Goal: Find contact information

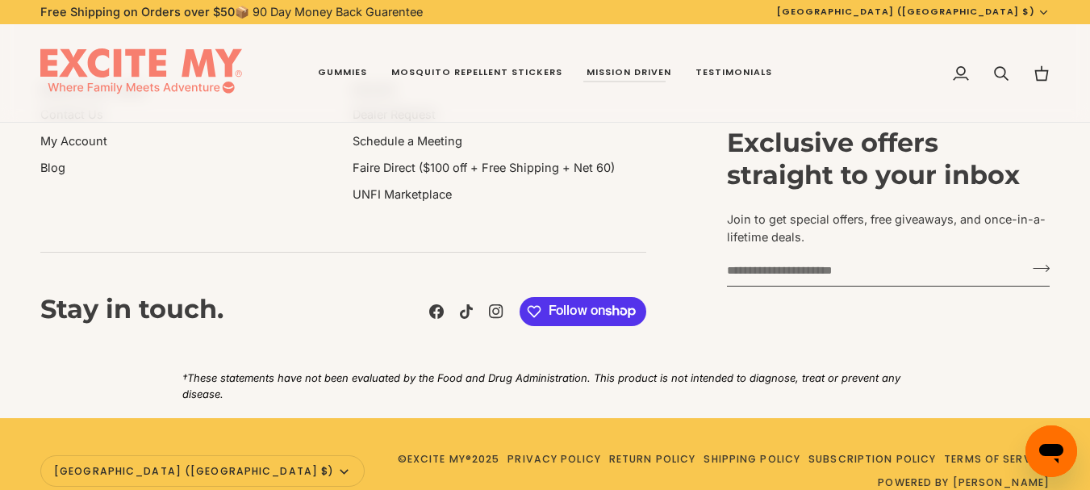
scroll to position [3282, 0]
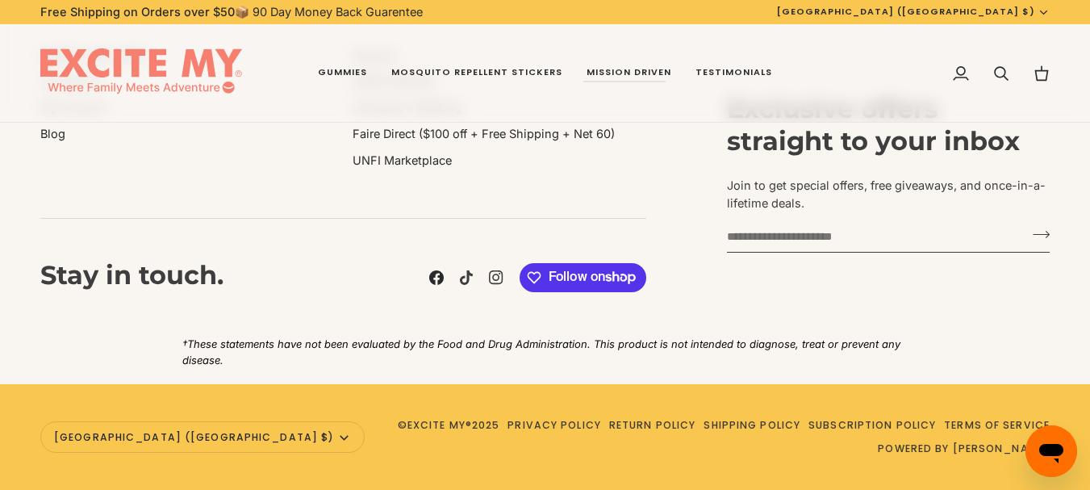
click at [434, 278] on icon at bounding box center [436, 277] width 15 height 15
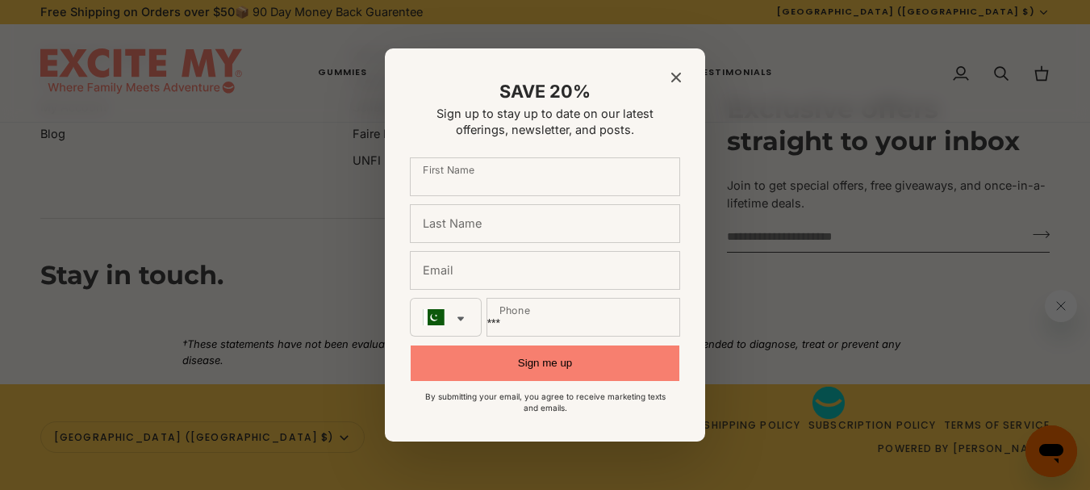
scroll to position [0, 0]
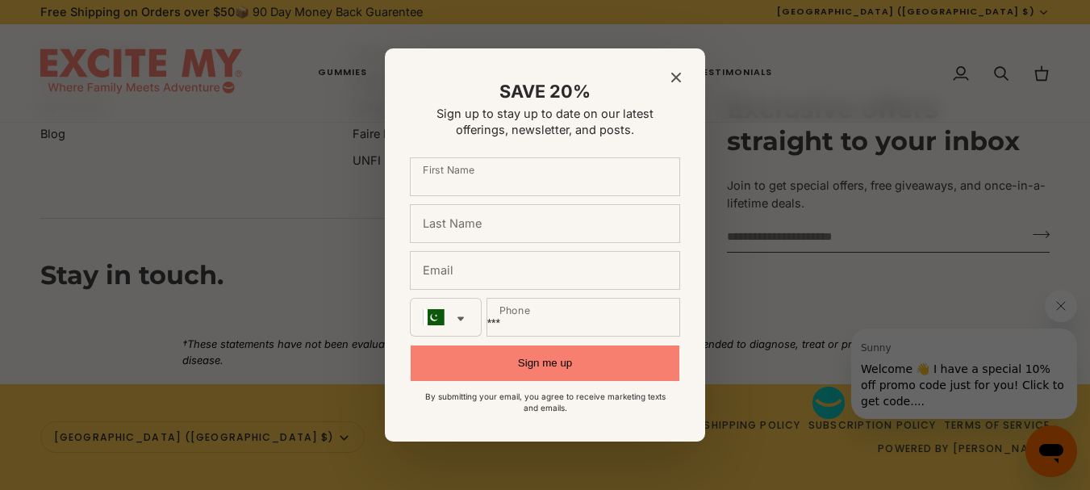
click at [680, 81] on icon "Close modal" at bounding box center [676, 78] width 10 height 10
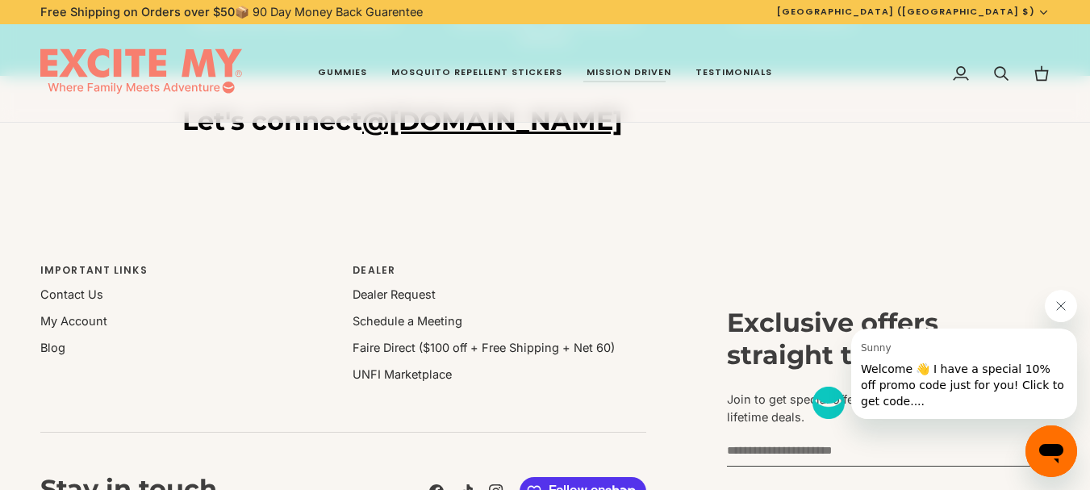
scroll to position [3040, 0]
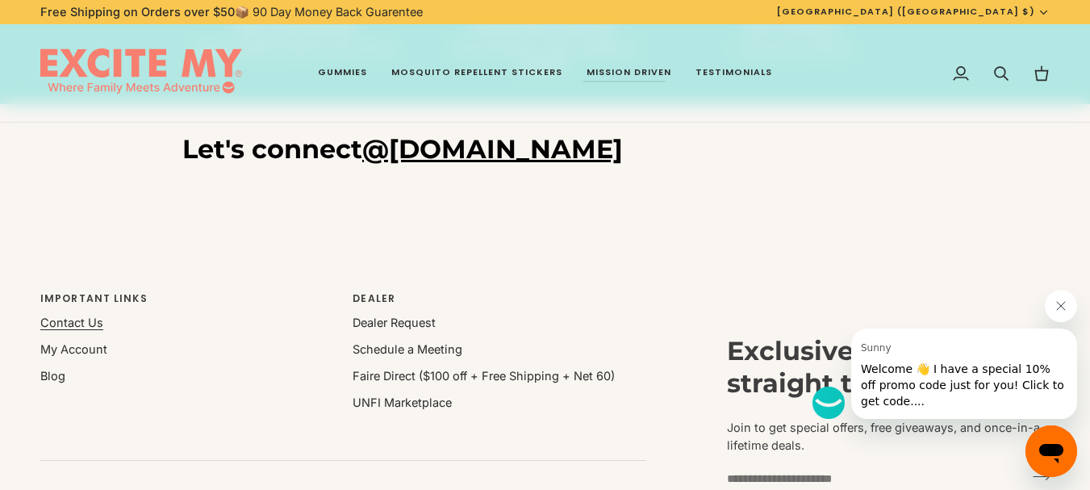
click at [69, 320] on link "Contact Us" at bounding box center [71, 322] width 63 height 14
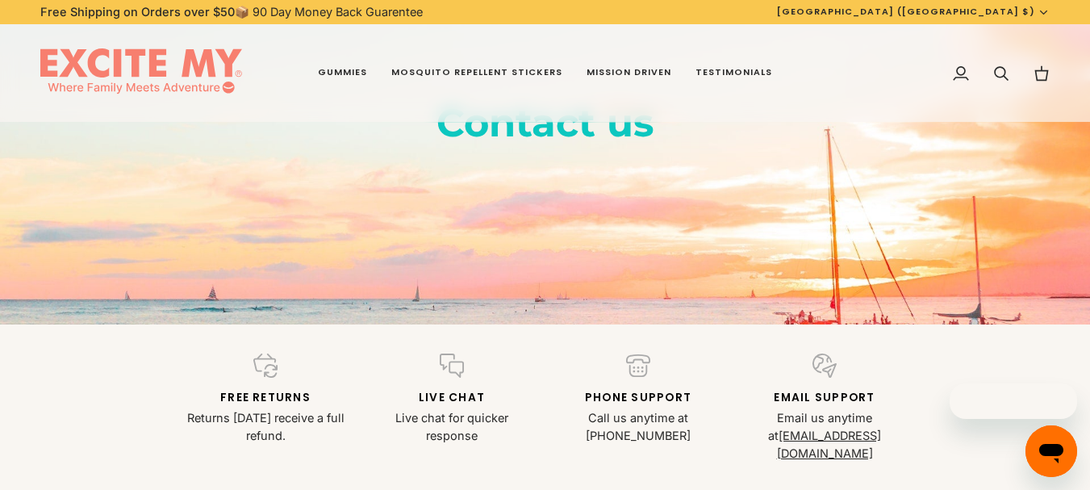
scroll to position [323, 0]
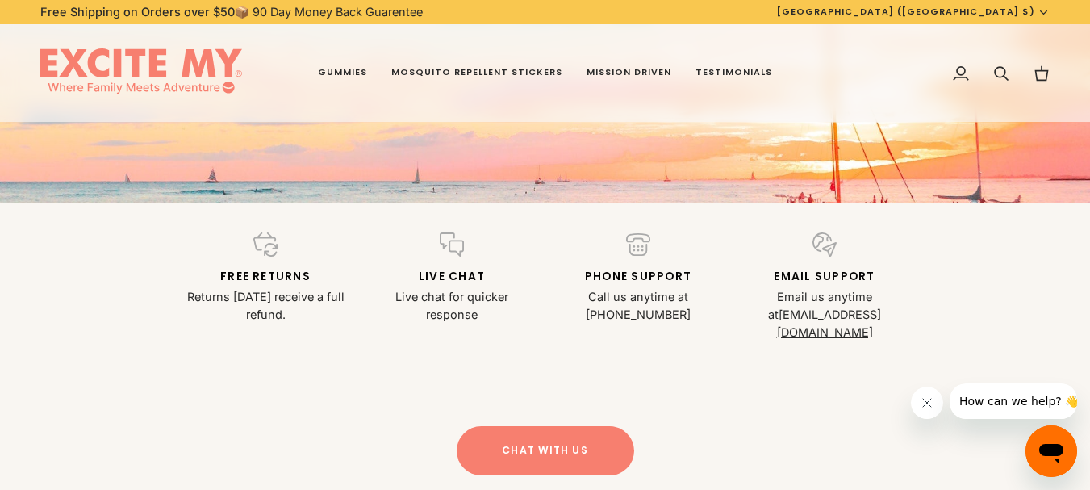
drag, startPoint x: 770, startPoint y: 317, endPoint x: 755, endPoint y: 328, distance: 18.4
click at [755, 328] on div "Free returns Returns within 90 days receive a full refund. Live Chat Live chat …" at bounding box center [545, 306] width 1090 height 207
drag, startPoint x: 904, startPoint y: 309, endPoint x: 880, endPoint y: 338, distance: 37.8
click at [880, 338] on div "Free returns Returns within 90 days receive a full refund. Live Chat Live chat …" at bounding box center [545, 306] width 1090 height 207
drag, startPoint x: 882, startPoint y: 317, endPoint x: 723, endPoint y: 318, distance: 158.9
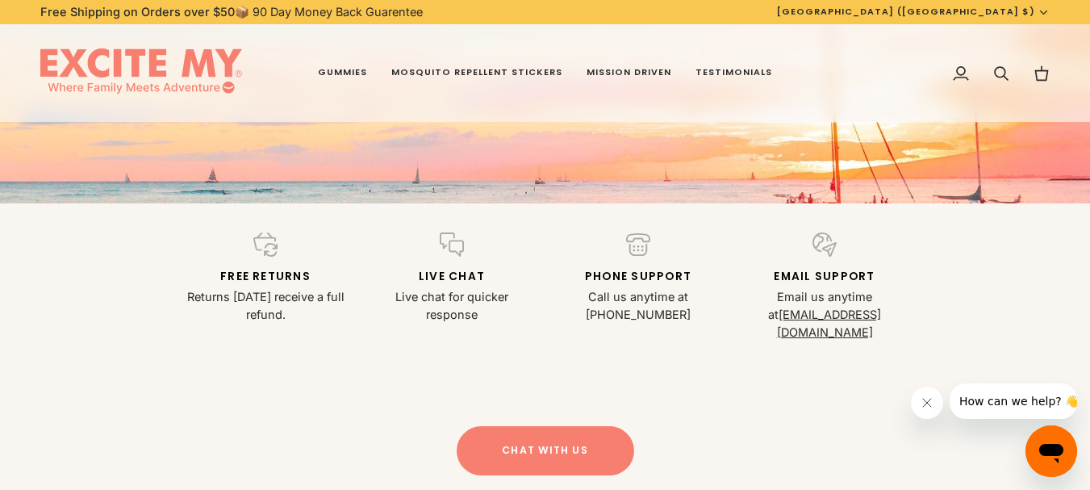
click at [725, 318] on div "Free returns Returns within 90 days receive a full refund. Live Chat Live chat …" at bounding box center [546, 286] width 746 height 109
click at [723, 318] on div "Phone Support Call us anytime at 1-800-737-2007" at bounding box center [638, 277] width 186 height 91
drag, startPoint x: 769, startPoint y: 313, endPoint x: 882, endPoint y: 312, distance: 113.0
click at [882, 312] on p "Email us anytime at info@excitemy.com" at bounding box center [824, 314] width 167 height 52
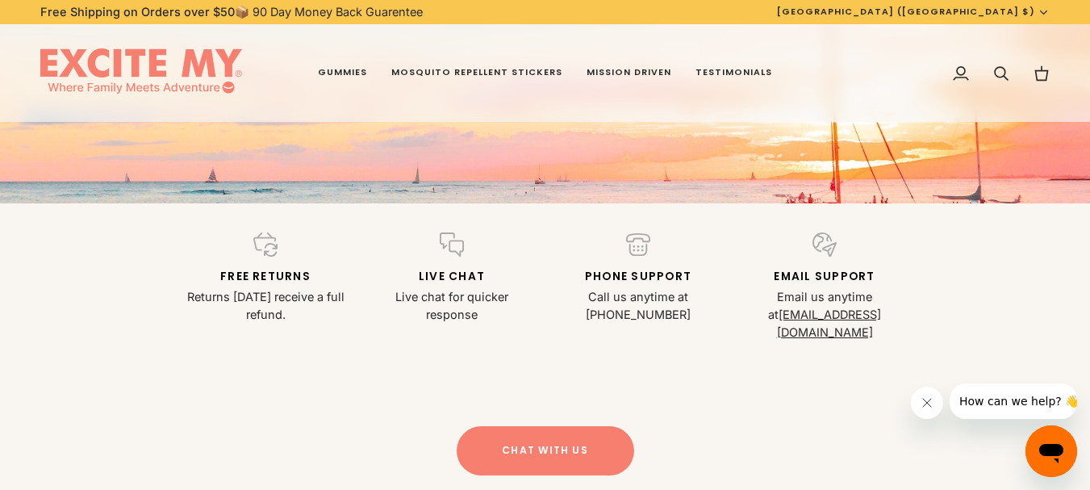
click at [881, 313] on p "Email us anytime at info@excitemy.com" at bounding box center [824, 314] width 167 height 52
drag, startPoint x: 879, startPoint y: 315, endPoint x: 814, endPoint y: 364, distance: 81.2
click at [814, 364] on div "Free returns Returns within 90 days receive a full refund. Live Chat Live chat …" at bounding box center [545, 306] width 1090 height 207
drag, startPoint x: 772, startPoint y: 311, endPoint x: 876, endPoint y: 307, distance: 104.2
click at [876, 307] on p "Email us anytime at info@excitemy.com" at bounding box center [824, 314] width 167 height 52
